Goal: Check status

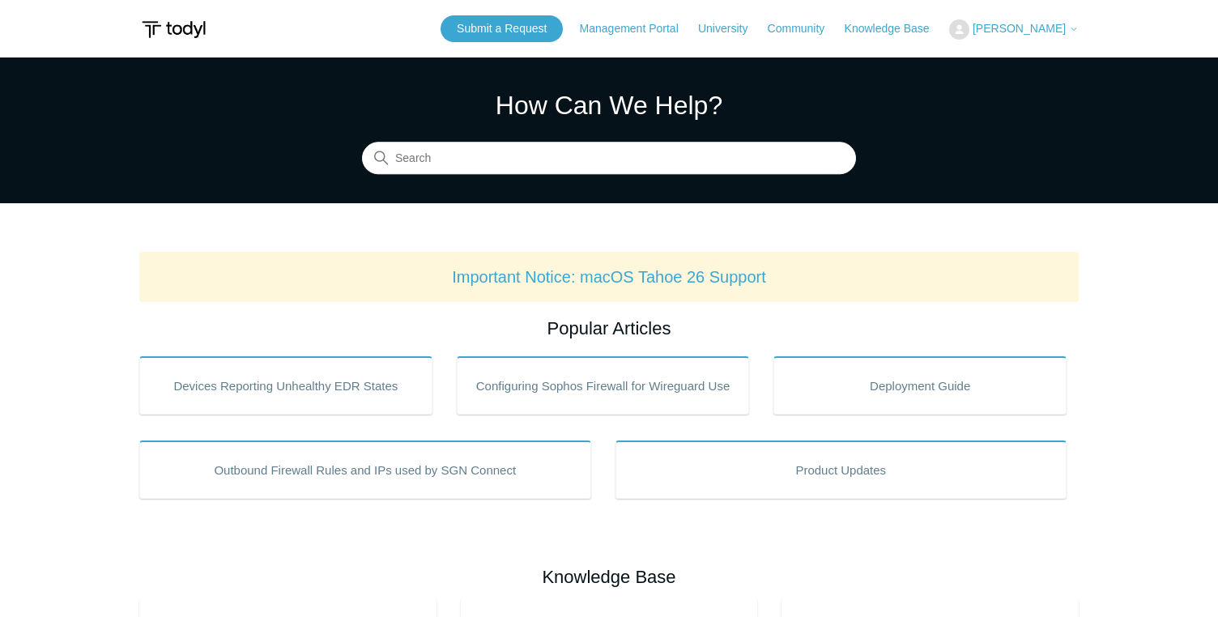
click at [1013, 23] on button "[PERSON_NAME]" at bounding box center [1014, 29] width 130 height 20
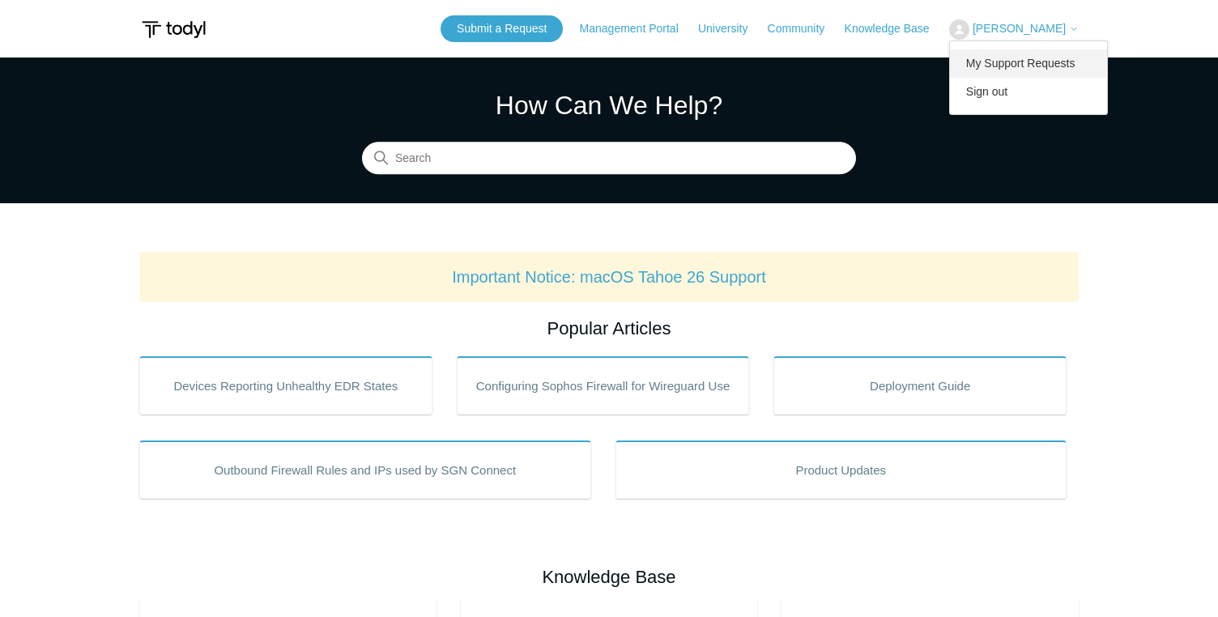
click at [1013, 58] on link "My Support Requests" at bounding box center [1029, 63] width 158 height 28
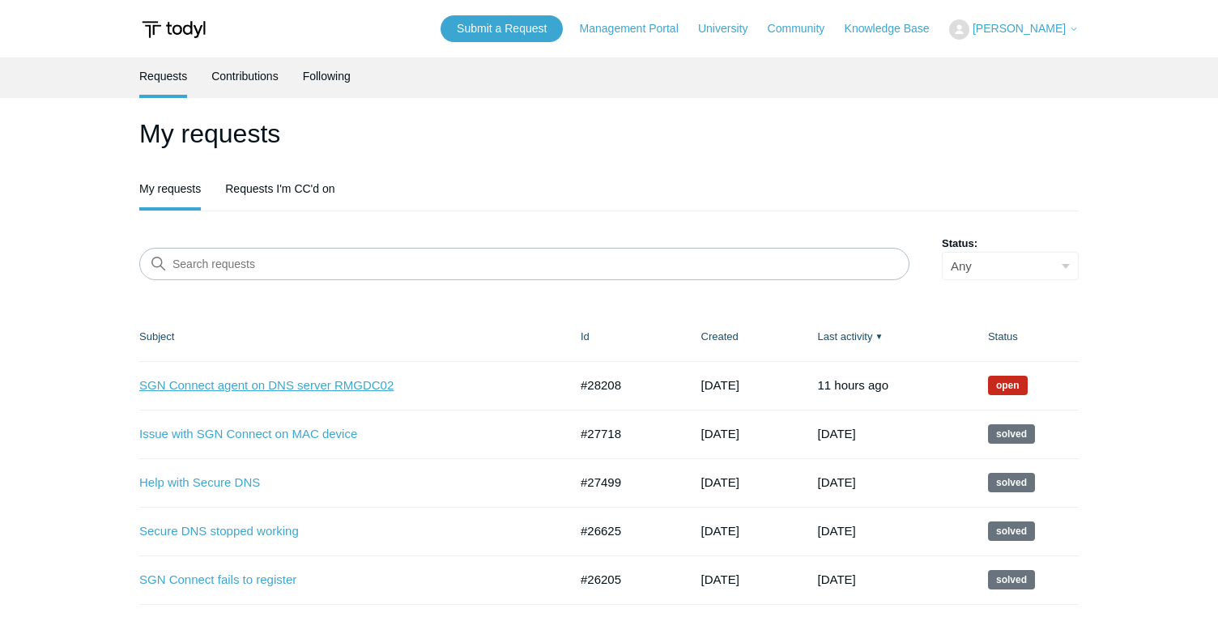
click at [371, 390] on link "SGN Connect agent on DNS server RMGDC02" at bounding box center [341, 386] width 405 height 19
